Goal: Task Accomplishment & Management: Manage account settings

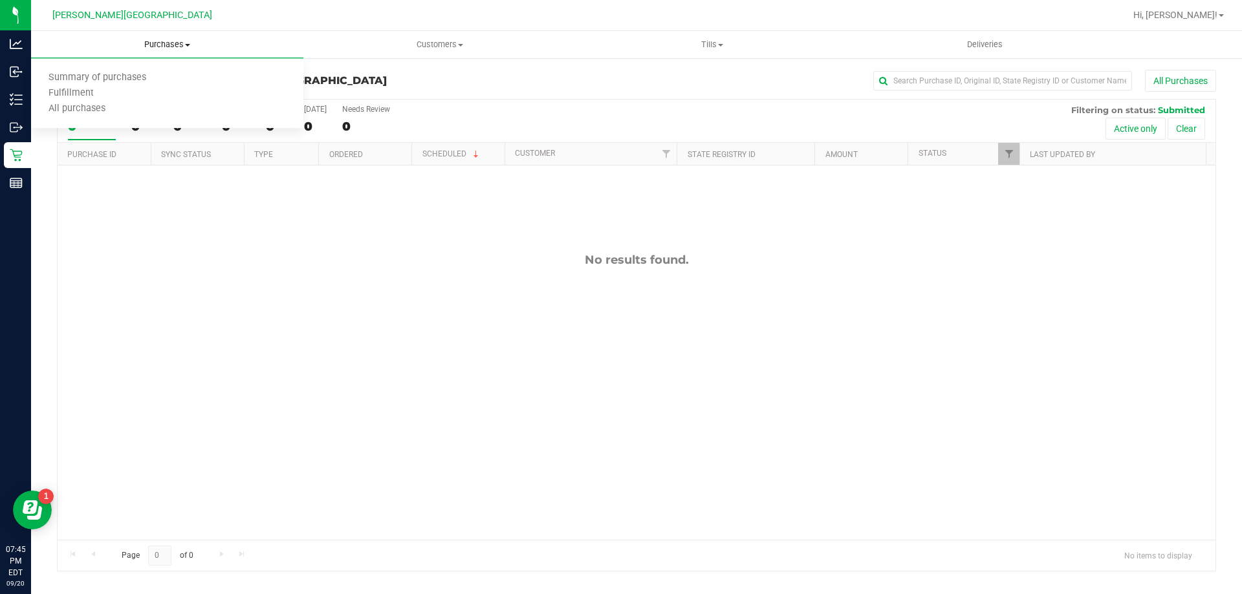
click at [185, 39] on span "Purchases" at bounding box center [167, 45] width 272 height 12
click at [146, 41] on span "Purchases" at bounding box center [167, 45] width 272 height 12
click at [74, 84] on li "Summary of purchases" at bounding box center [167, 79] width 272 height 16
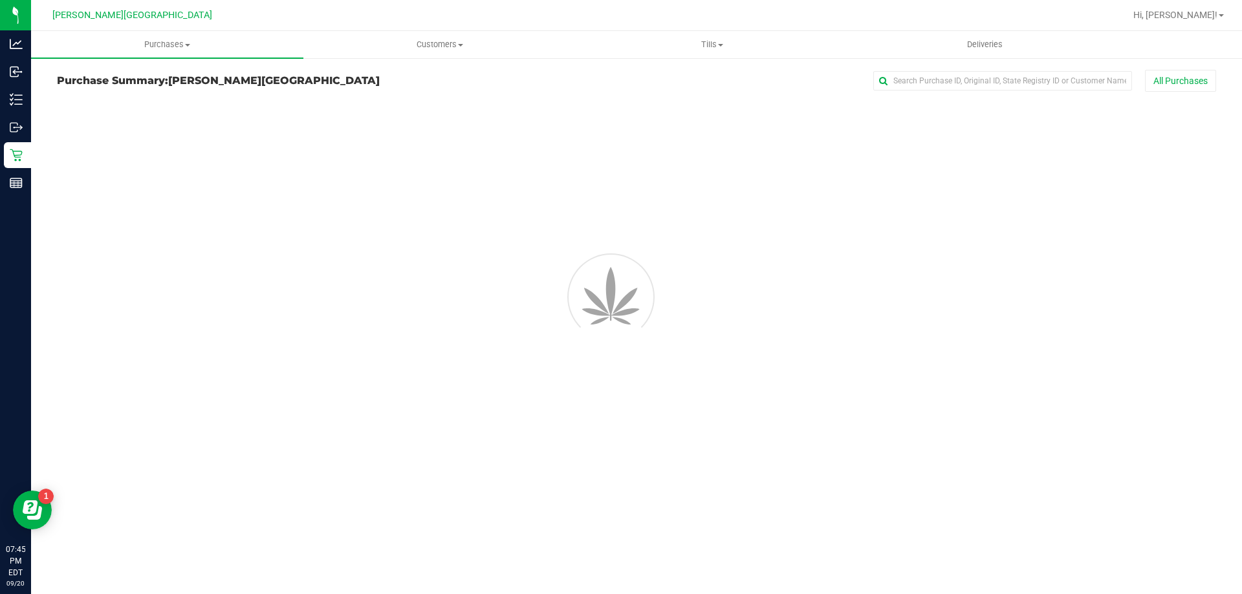
click at [151, 41] on span "Purchases" at bounding box center [167, 45] width 272 height 12
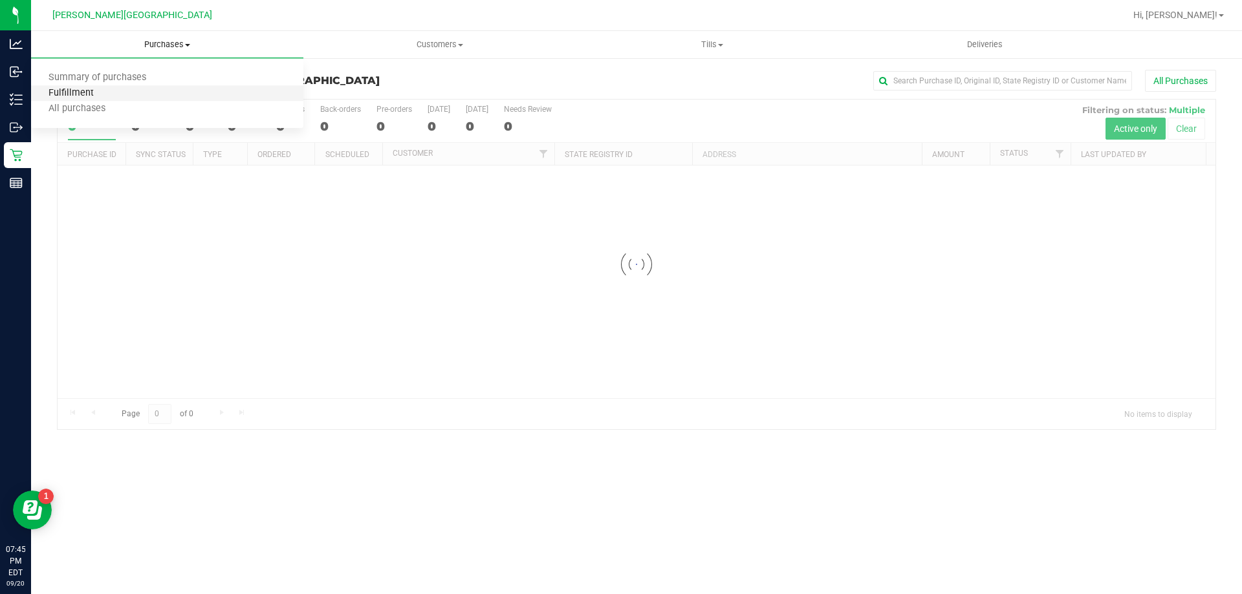
click at [103, 89] on span "Fulfillment" at bounding box center [71, 93] width 80 height 11
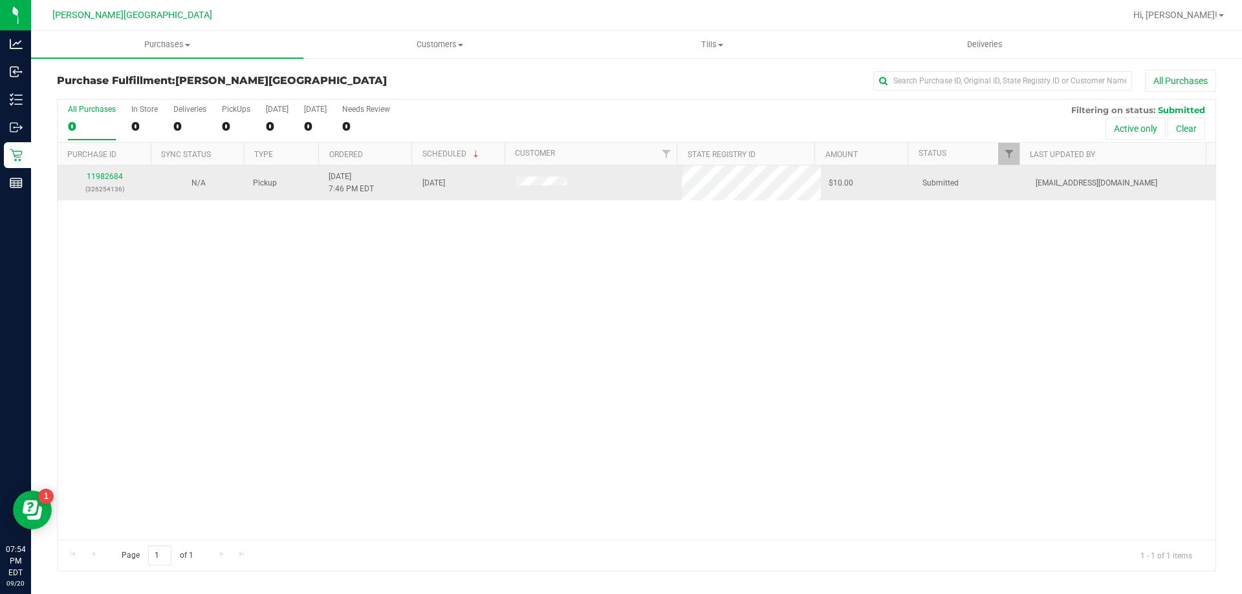
click at [116, 169] on td "11982684 (326254136)" at bounding box center [105, 183] width 94 height 35
click at [115, 172] on link "11982684" at bounding box center [105, 176] width 36 height 9
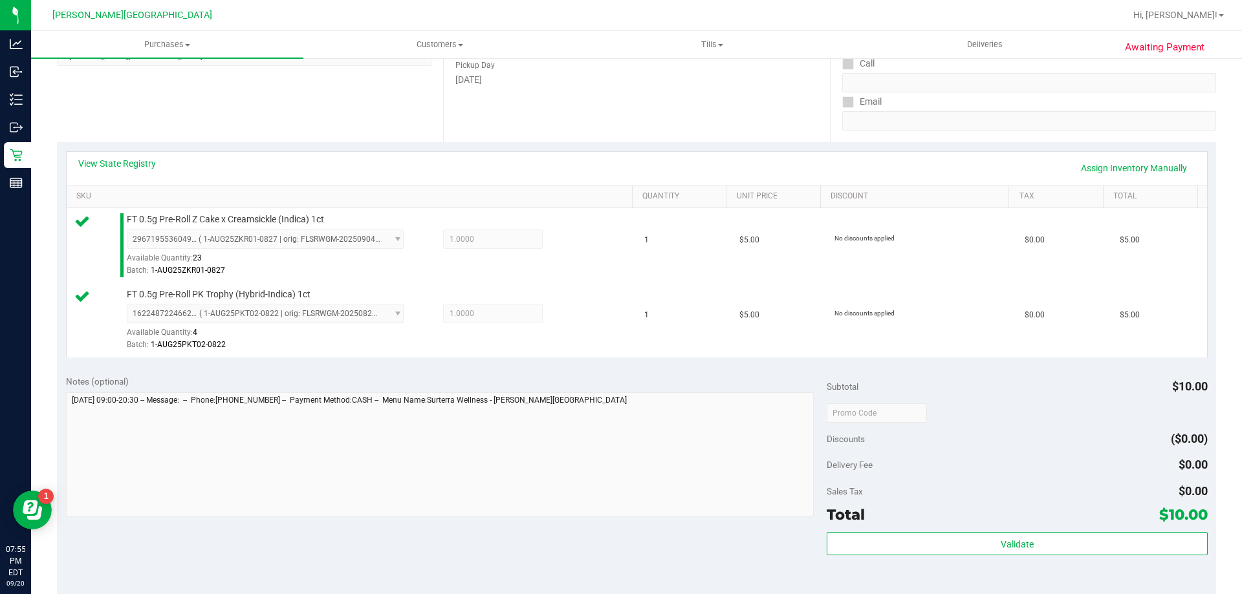
scroll to position [388, 0]
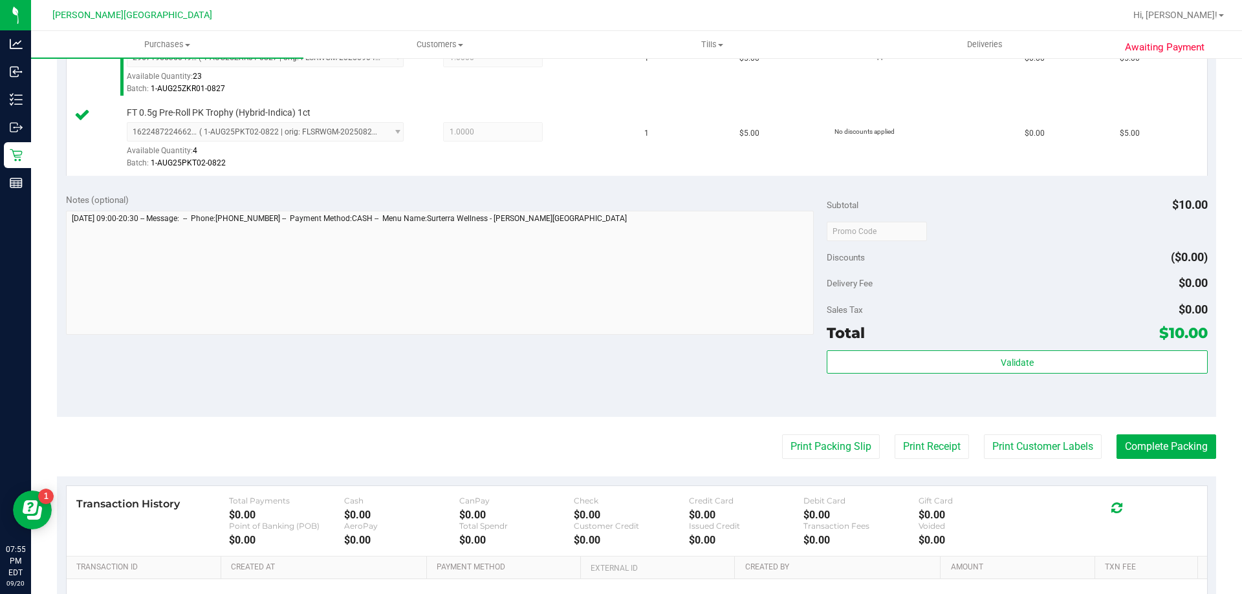
click at [989, 345] on div "Subtotal $10.00 Discounts ($0.00) Delivery Fee $0.00 Sales Tax $0.00 Total $10.…" at bounding box center [1017, 300] width 380 height 215
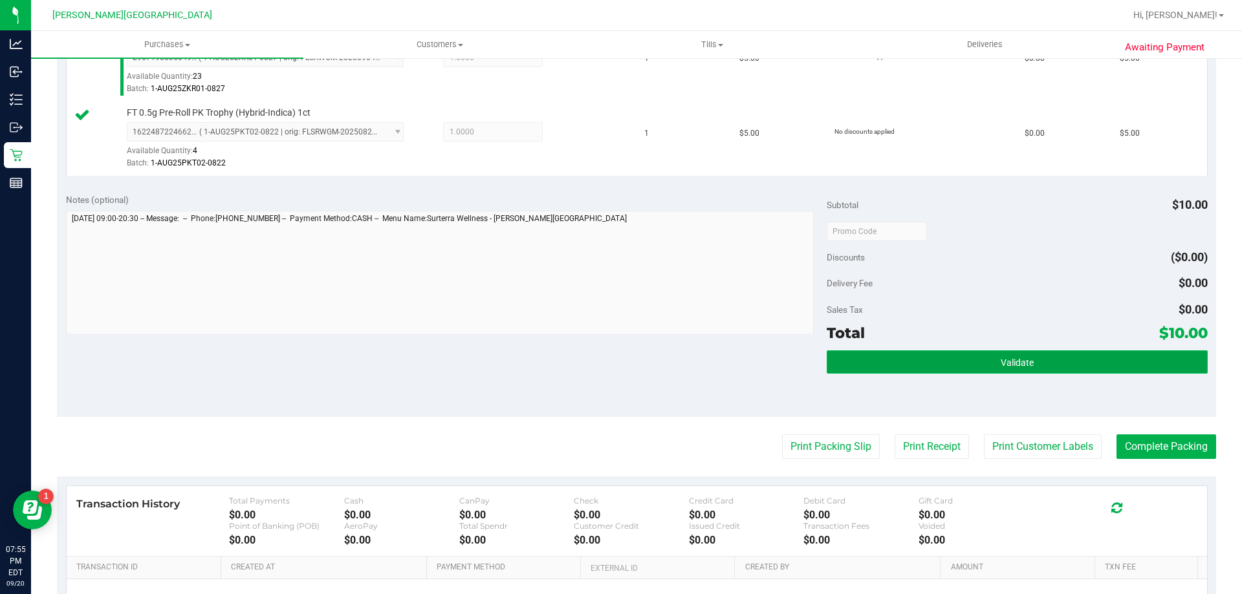
click at [989, 351] on button "Validate" at bounding box center [1017, 362] width 380 height 23
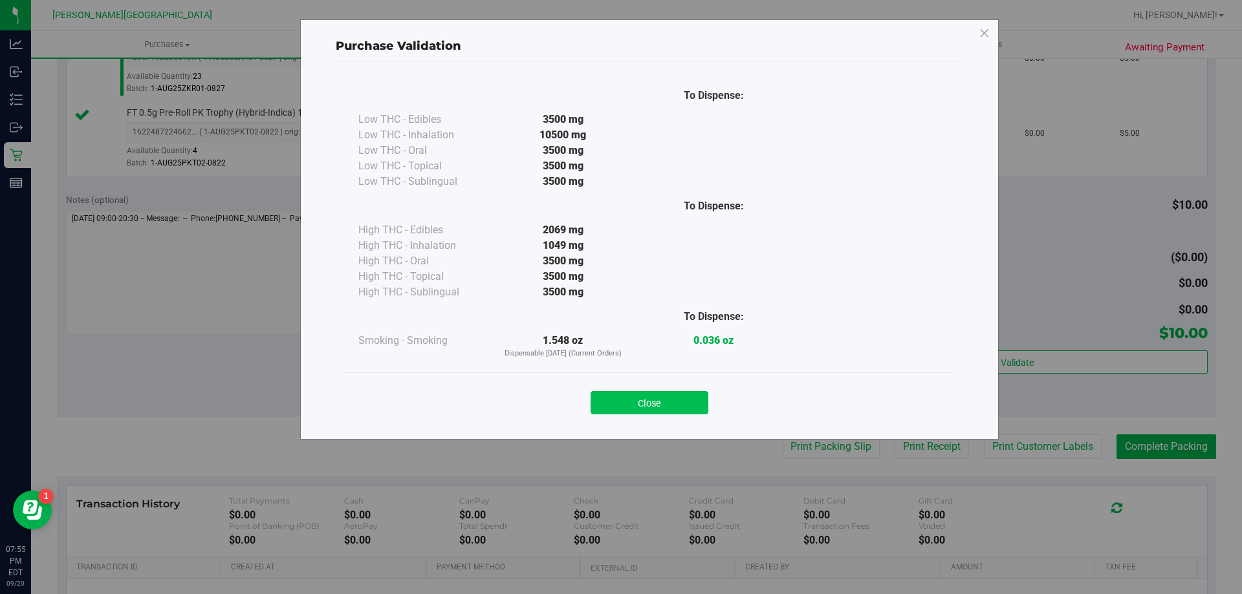
click at [659, 393] on button "Close" at bounding box center [650, 402] width 118 height 23
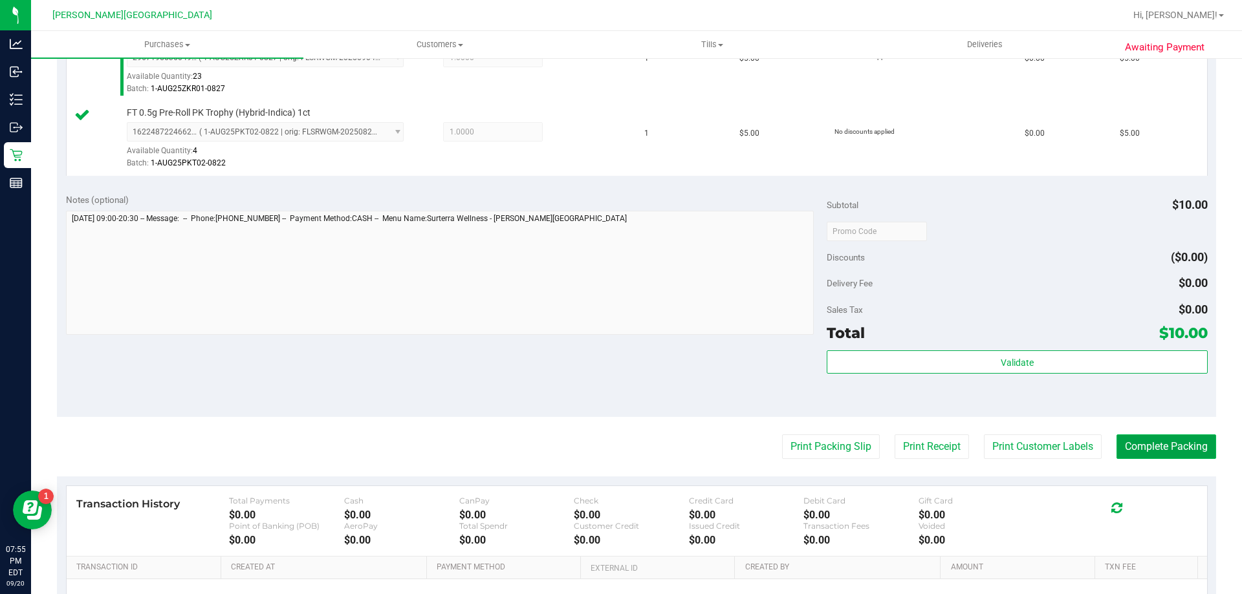
click at [1161, 442] on button "Complete Packing" at bounding box center [1166, 447] width 100 height 25
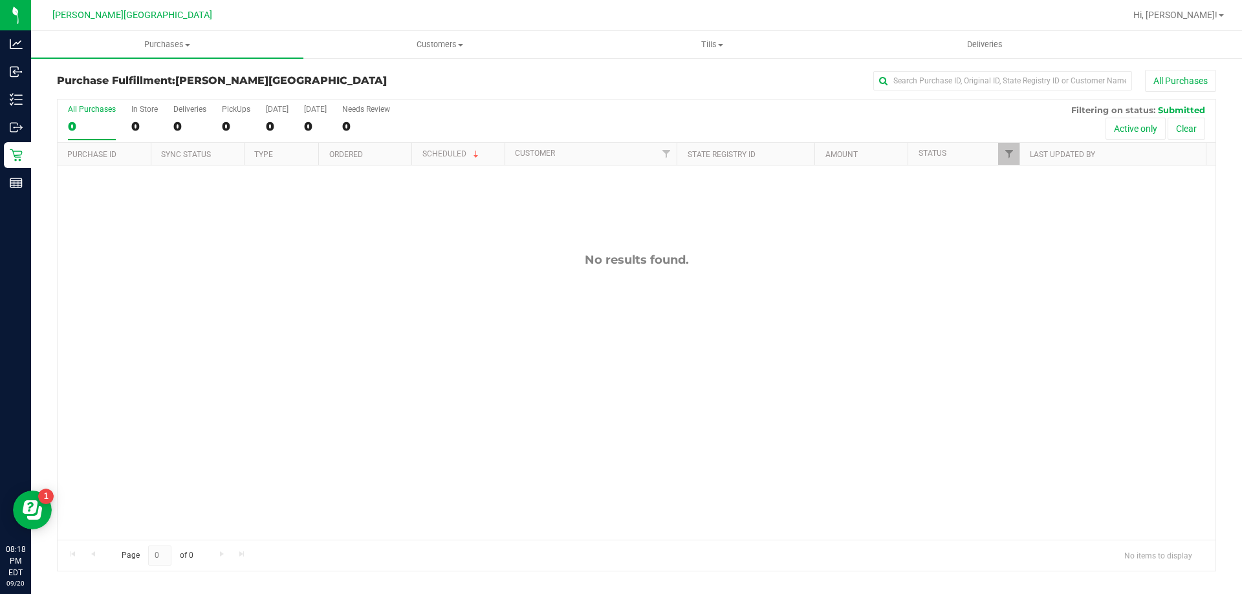
click at [585, 428] on div "No results found." at bounding box center [637, 397] width 1158 height 462
click at [173, 36] on uib-tab-heading "Purchases Summary of purchases Fulfillment All purchases" at bounding box center [167, 44] width 272 height 27
